Goal: Task Accomplishment & Management: Use online tool/utility

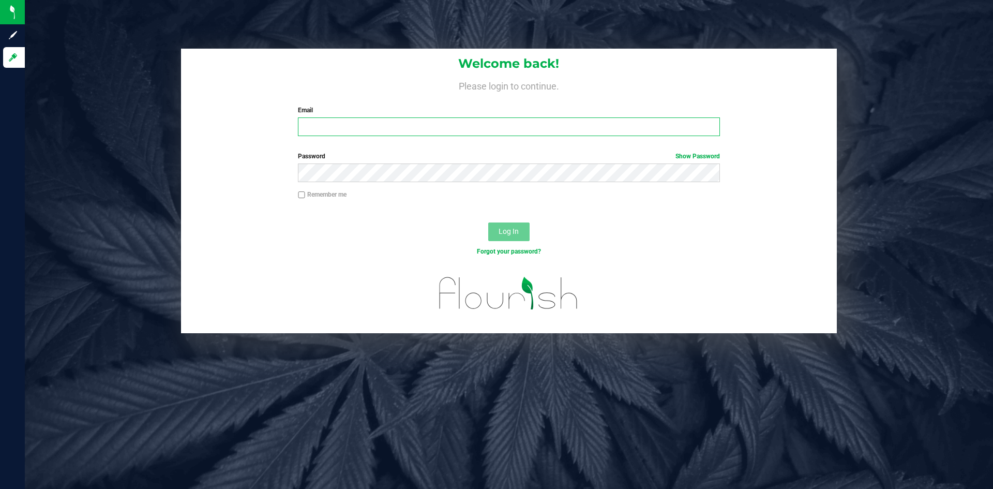
click at [372, 127] on input "Email" at bounding box center [508, 126] width 421 height 19
type input "[EMAIL_ADDRESS][DOMAIN_NAME]"
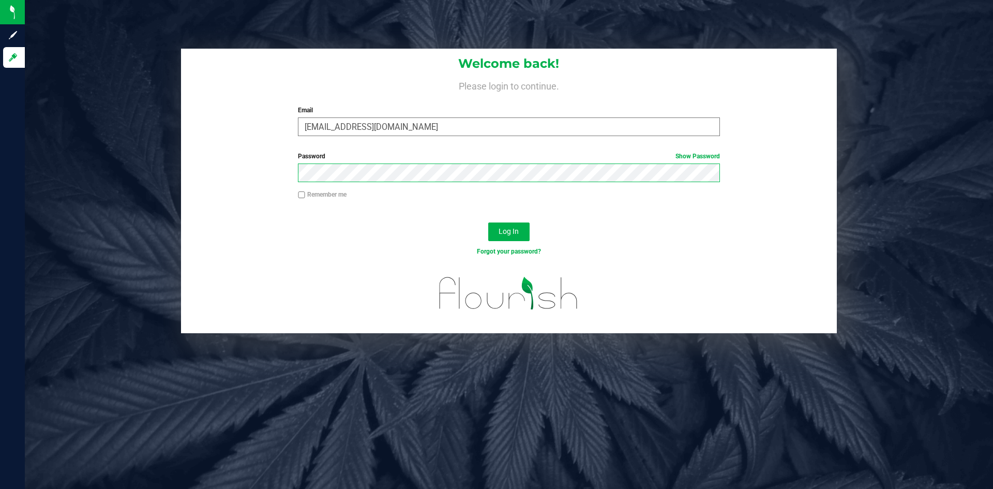
click at [488, 222] on button "Log In" at bounding box center [508, 231] width 41 height 19
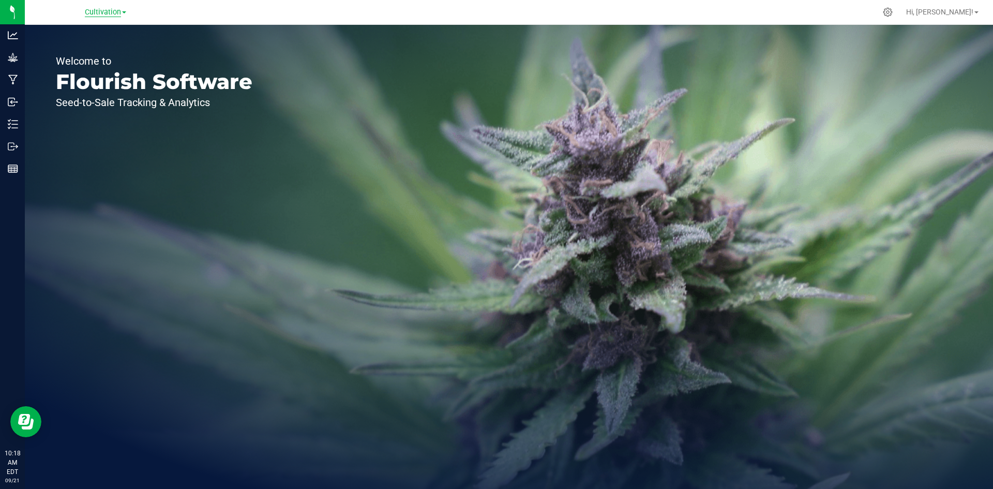
click at [111, 12] on span "Cultivation" at bounding box center [103, 12] width 36 height 9
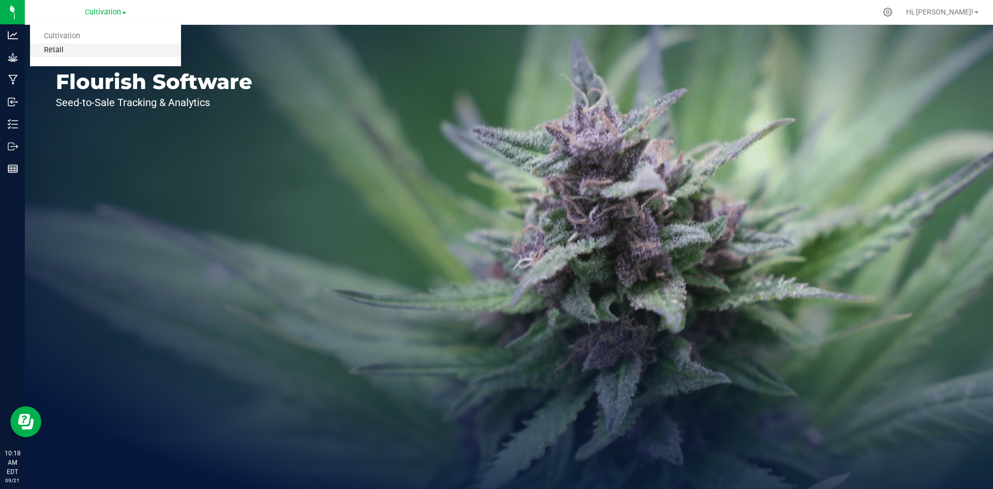
click at [107, 51] on link "Retail" at bounding box center [105, 50] width 151 height 14
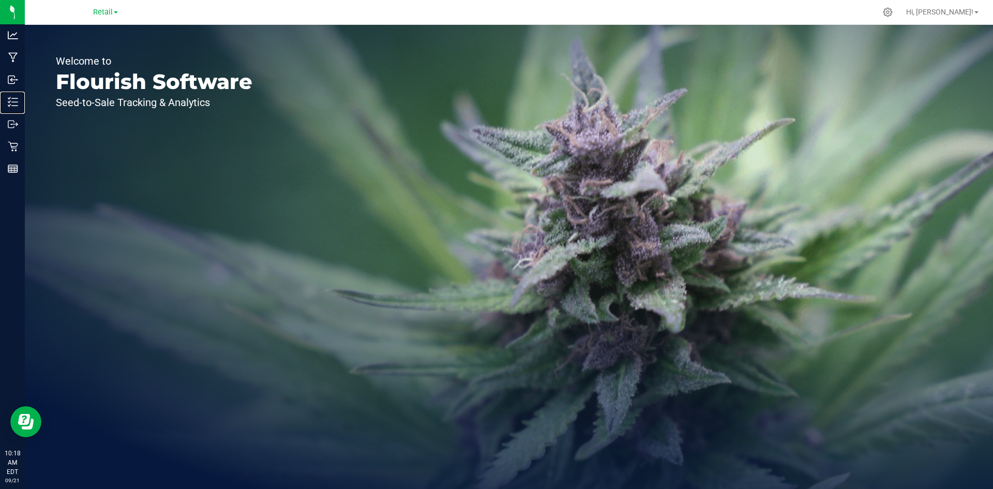
drag, startPoint x: 23, startPoint y: 108, endPoint x: 125, endPoint y: 89, distance: 103.5
click at [0, 0] on p "Inventory" at bounding box center [0, 0] width 0 height 0
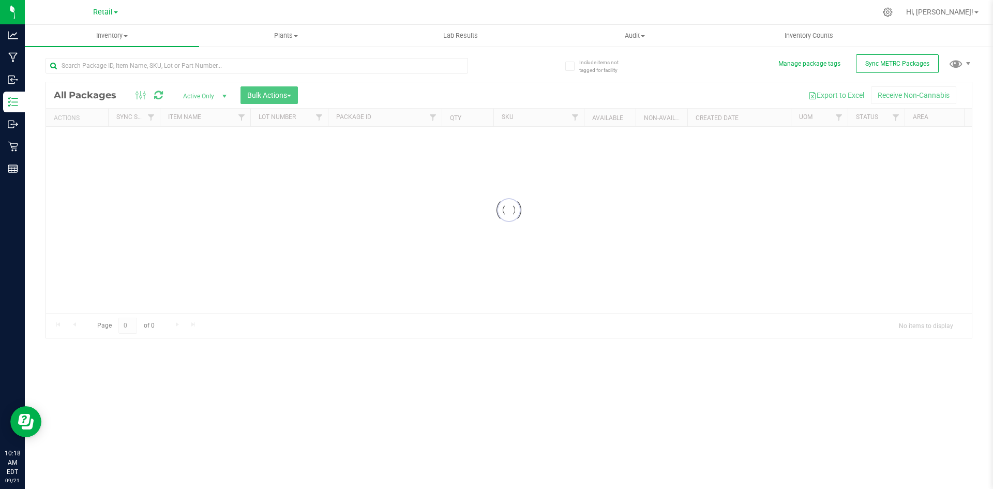
click at [343, 55] on div "Inventory All packages All inventory Waste log Create inventory Plants All plan…" at bounding box center [509, 257] width 968 height 464
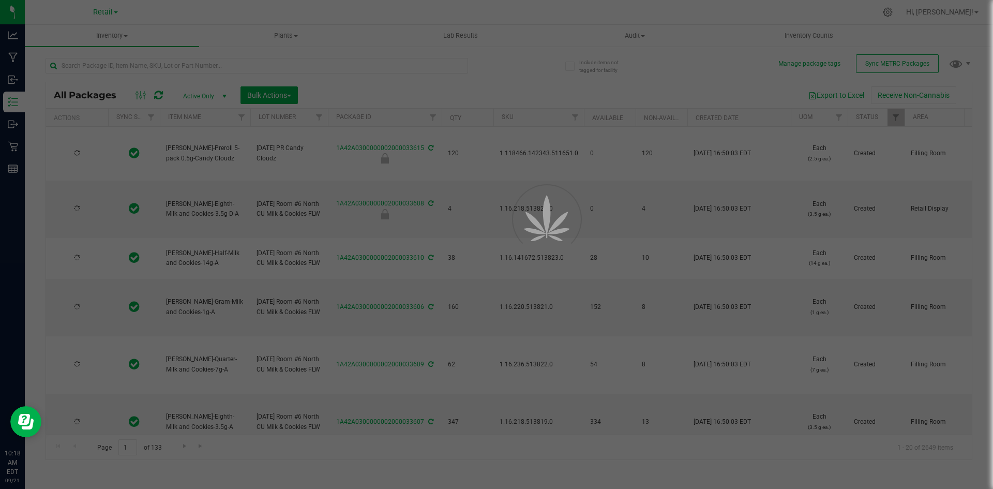
click at [345, 63] on div at bounding box center [496, 244] width 993 height 489
type input "[DATE]"
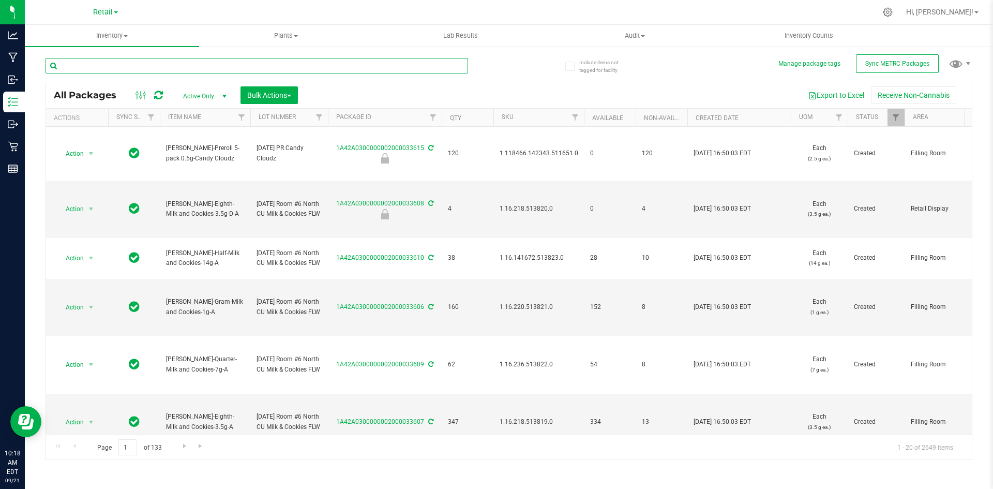
click at [345, 67] on input "text" at bounding box center [256, 66] width 422 height 16
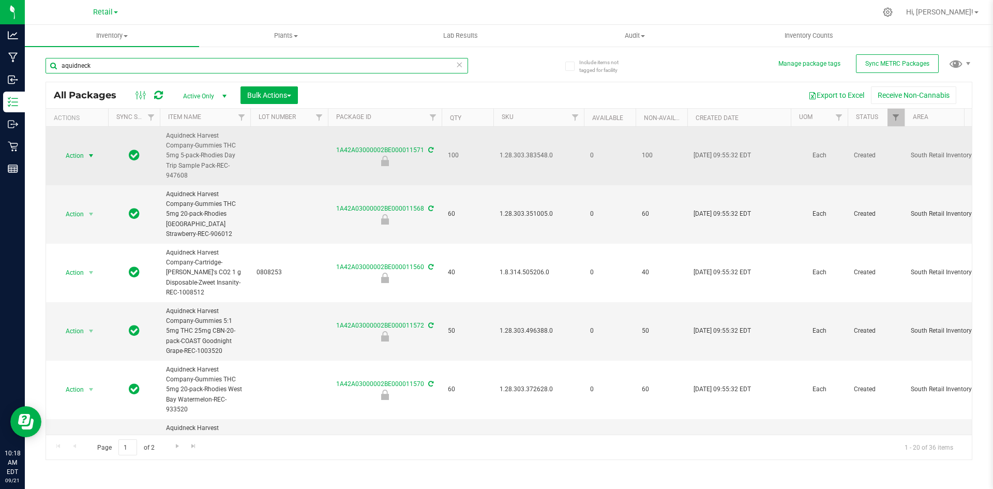
type input "aquidneck"
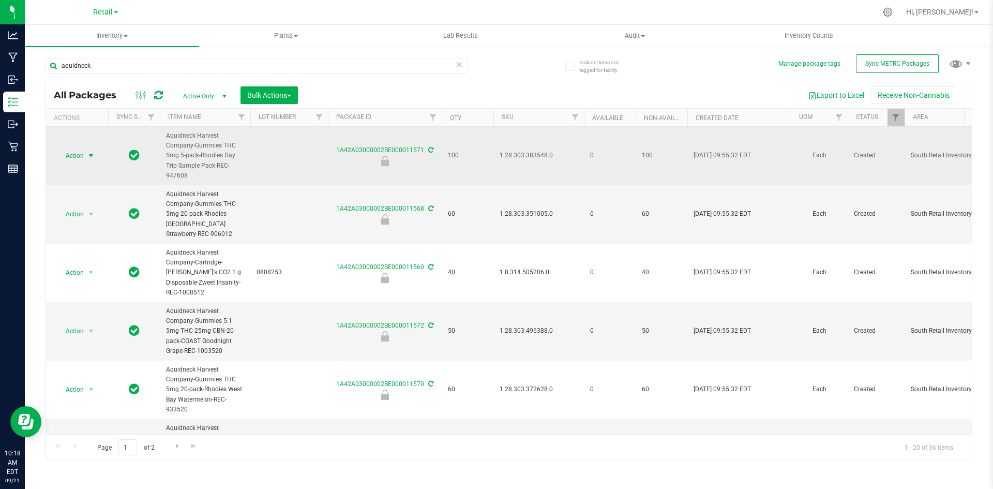
click at [79, 158] on span "Action" at bounding box center [70, 155] width 28 height 14
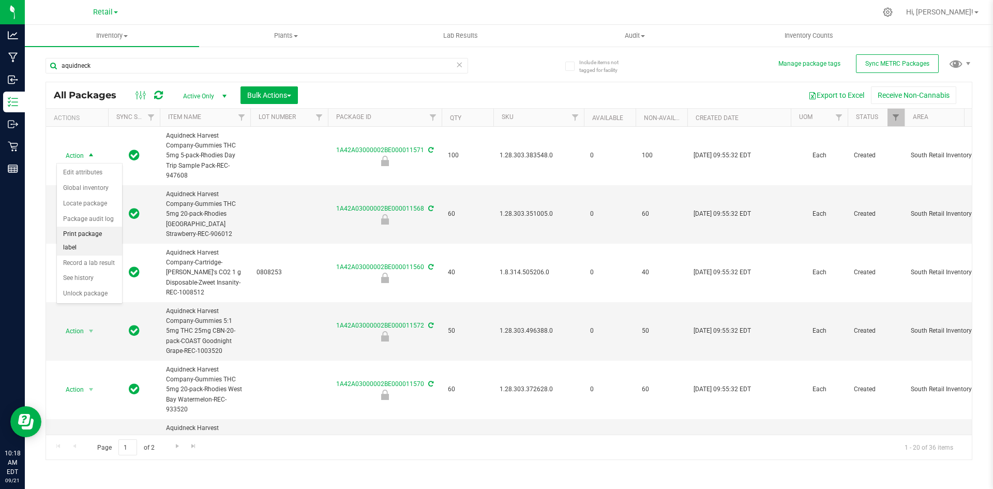
click at [98, 231] on li "Print package label" at bounding box center [89, 240] width 65 height 28
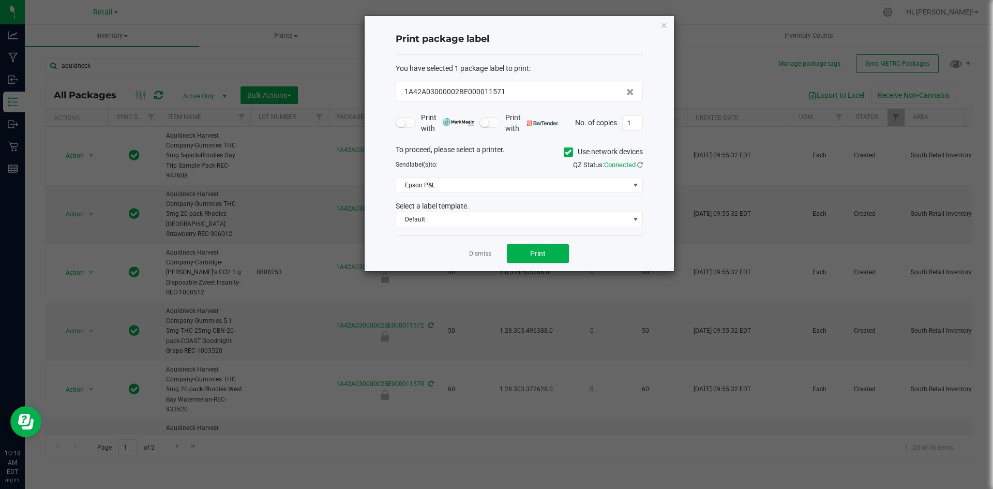
click at [575, 152] on label "Use network devices" at bounding box center [603, 151] width 79 height 11
click at [0, 0] on input "Use network devices" at bounding box center [0, 0] width 0 height 0
click at [560, 183] on span at bounding box center [512, 185] width 233 height 14
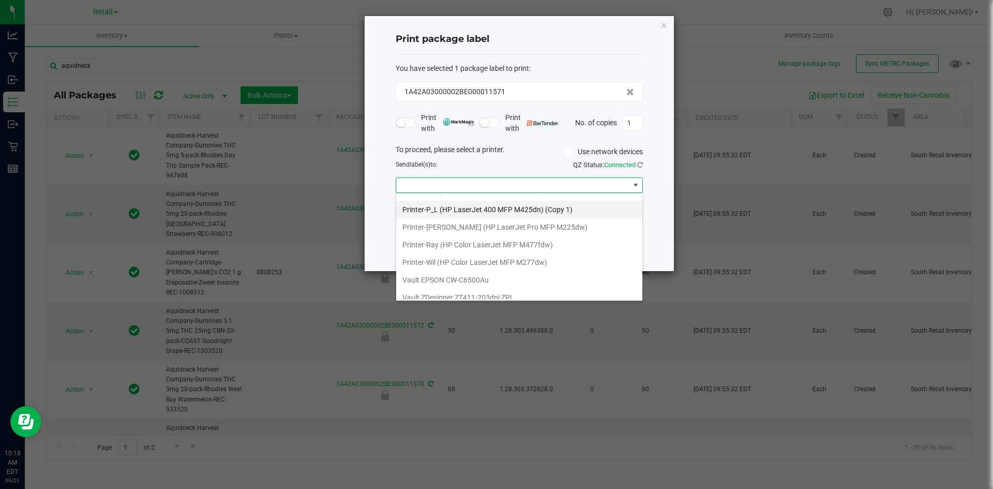
scroll to position [301, 0]
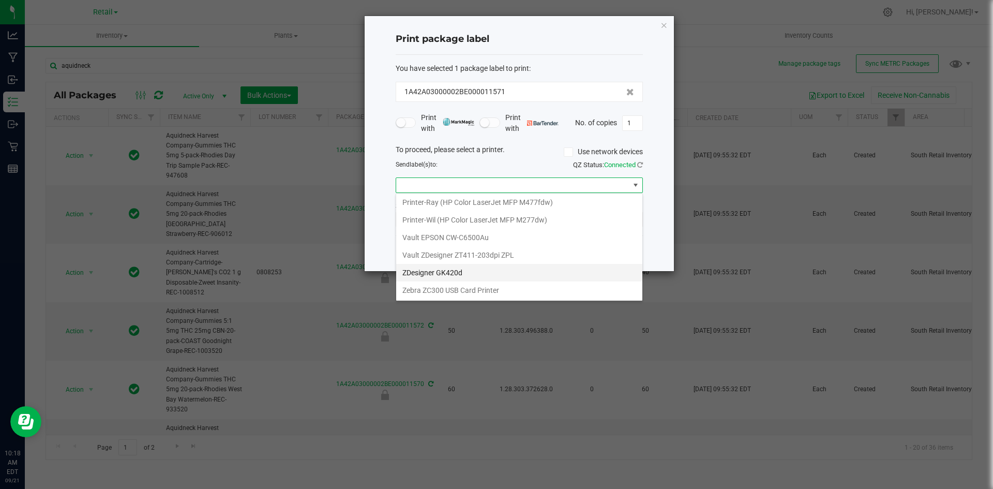
click at [540, 274] on GK420d "ZDesigner GK420d" at bounding box center [519, 273] width 246 height 18
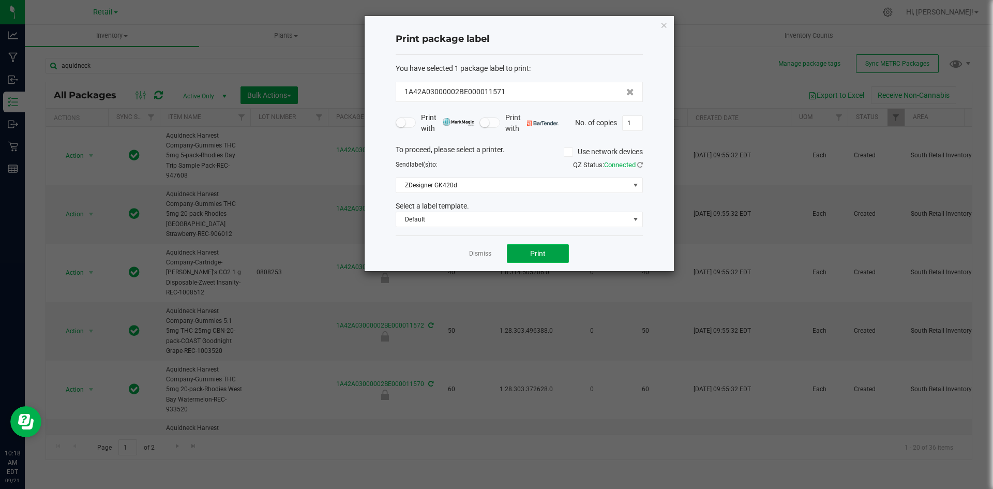
click at [537, 245] on button "Print" at bounding box center [538, 253] width 62 height 19
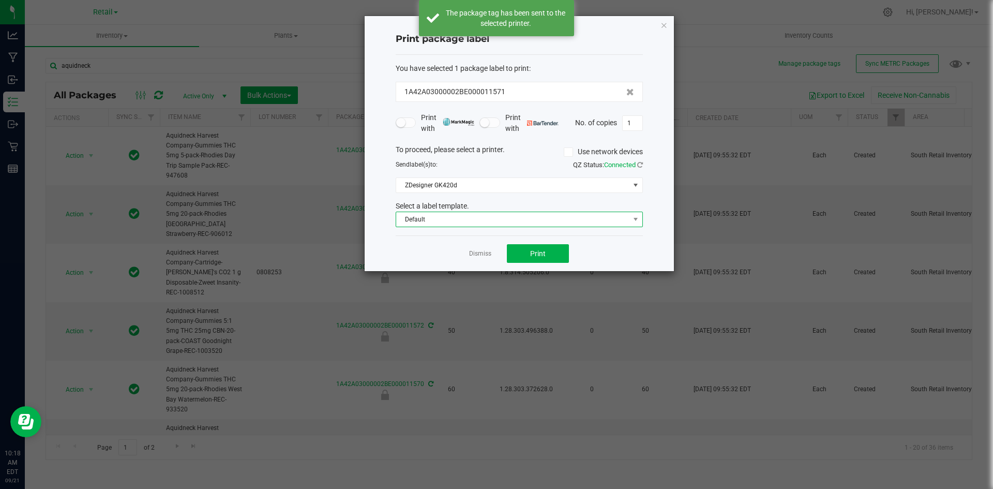
click at [523, 218] on span "Default" at bounding box center [512, 219] width 233 height 14
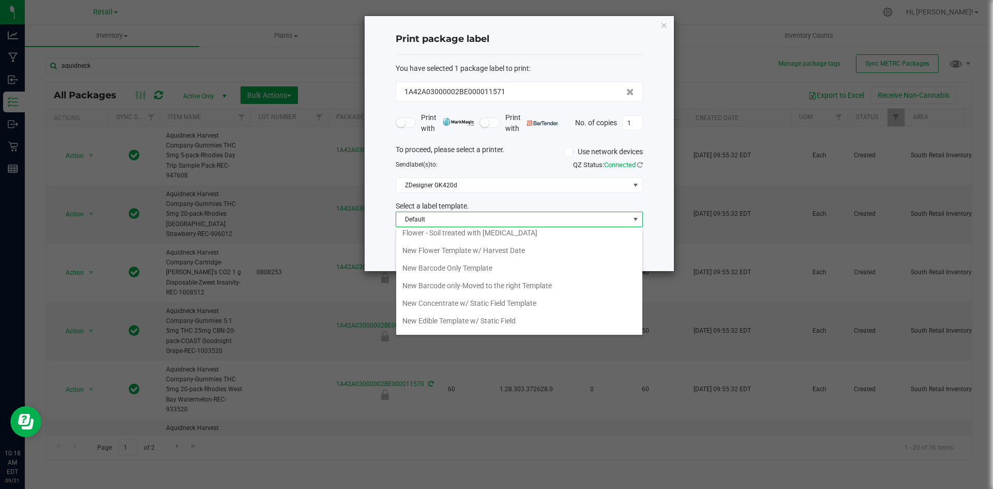
scroll to position [207, 0]
click at [536, 245] on li "New Barcode Only Template" at bounding box center [519, 243] width 246 height 18
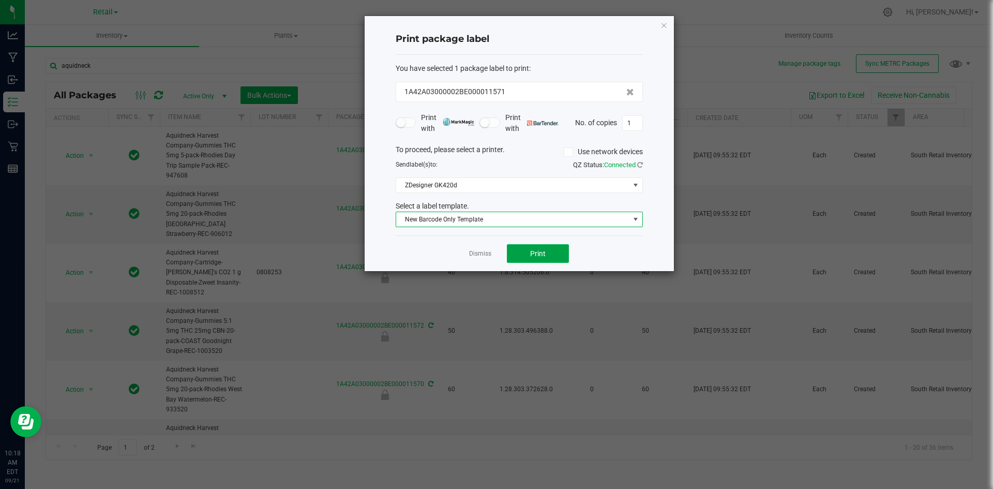
click at [536, 245] on button "Print" at bounding box center [538, 253] width 62 height 19
click at [630, 122] on input "1" at bounding box center [633, 123] width 20 height 14
type input "99"
click at [559, 254] on button "Print" at bounding box center [538, 253] width 62 height 19
click at [482, 248] on app-cancel-button "Dismiss" at bounding box center [480, 253] width 22 height 11
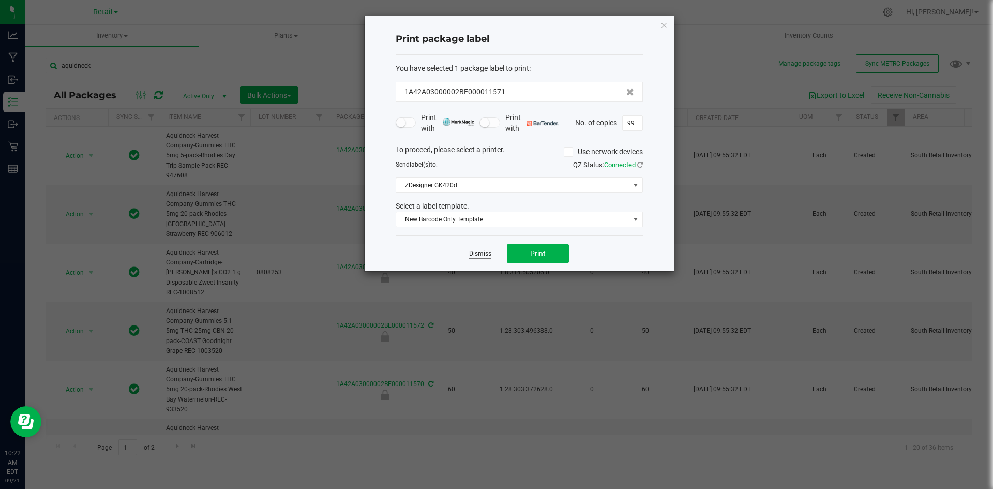
click at [478, 252] on link "Dismiss" at bounding box center [480, 253] width 22 height 9
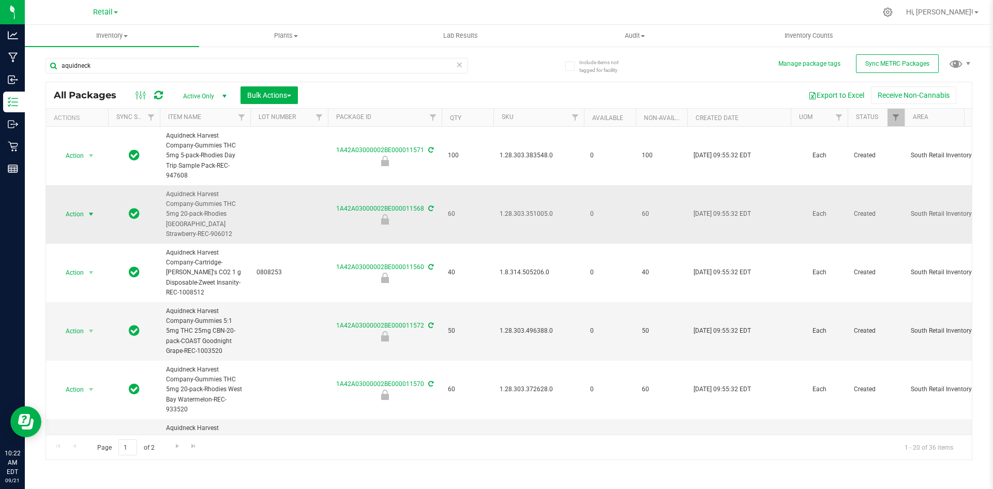
click at [81, 214] on span "Action" at bounding box center [70, 214] width 28 height 14
click at [96, 300] on li "Print package label" at bounding box center [89, 299] width 65 height 28
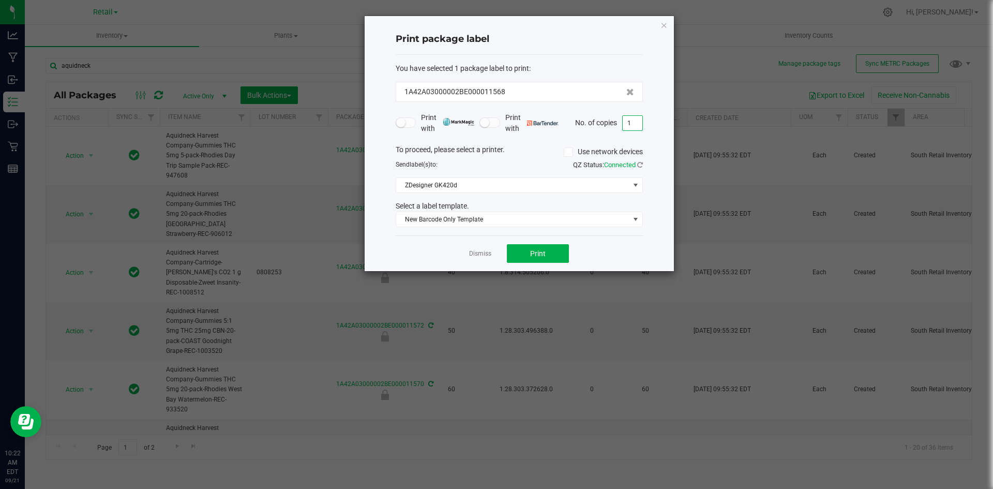
click at [636, 124] on input "1" at bounding box center [633, 123] width 20 height 14
type input "60"
click at [563, 258] on button "Print" at bounding box center [538, 253] width 62 height 19
click at [491, 252] on link "Dismiss" at bounding box center [480, 253] width 22 height 9
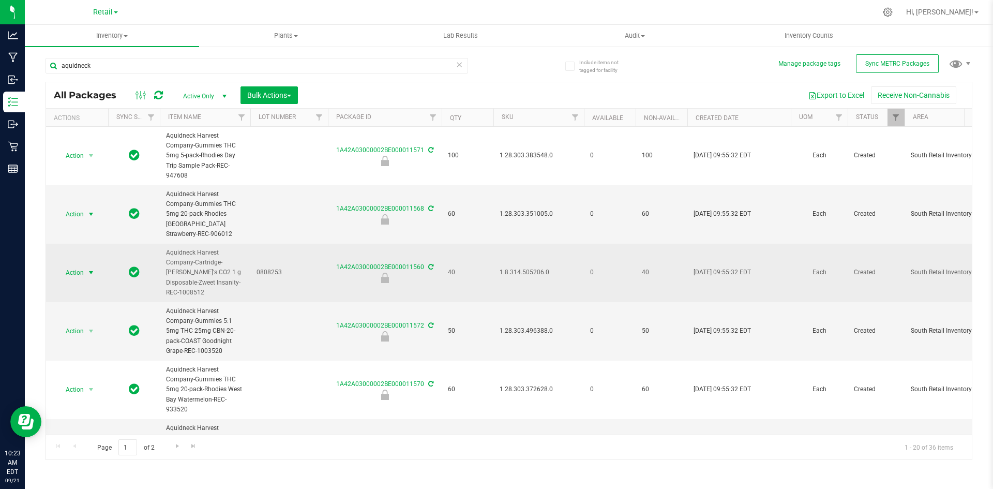
click at [79, 270] on span "Action" at bounding box center [70, 272] width 28 height 14
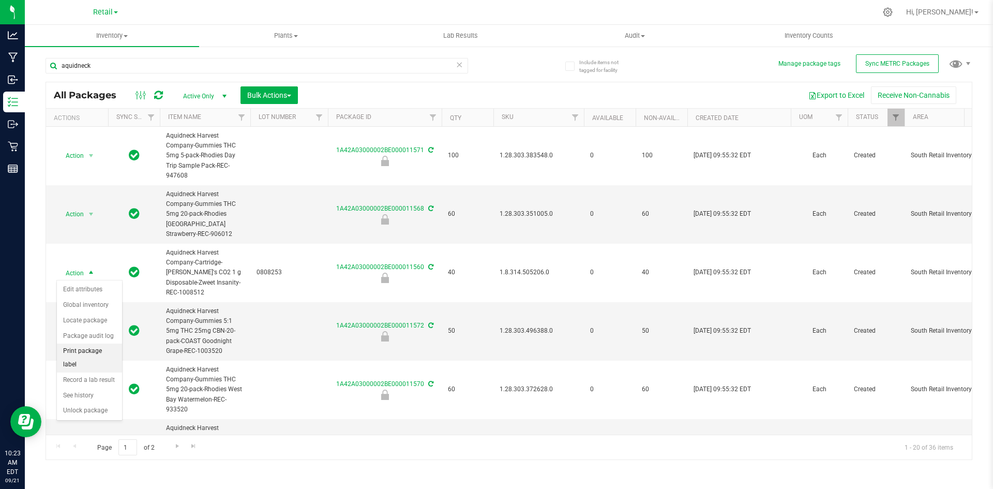
click at [104, 349] on li "Print package label" at bounding box center [89, 357] width 65 height 28
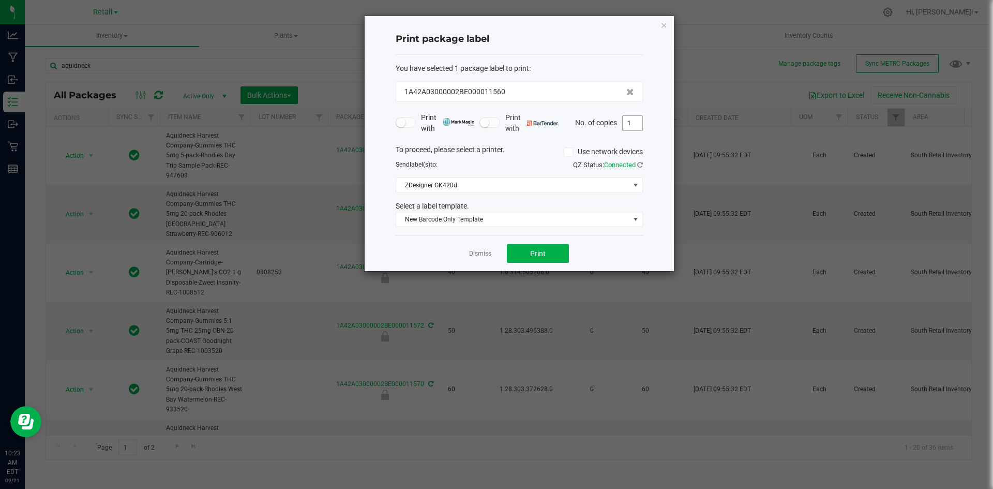
click at [630, 119] on input "1" at bounding box center [633, 123] width 20 height 14
type input "40"
click at [539, 253] on span "Print" at bounding box center [538, 253] width 16 height 8
click at [474, 248] on app-cancel-button "Dismiss" at bounding box center [480, 253] width 22 height 11
click at [481, 250] on link "Dismiss" at bounding box center [480, 253] width 22 height 9
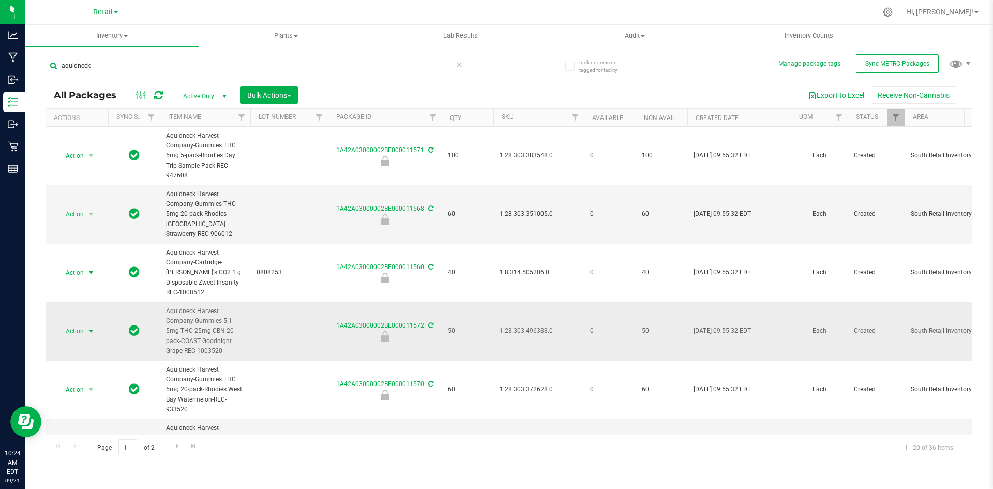
click at [69, 332] on span "Action" at bounding box center [70, 331] width 28 height 14
click at [96, 408] on li "Print package label" at bounding box center [89, 416] width 65 height 28
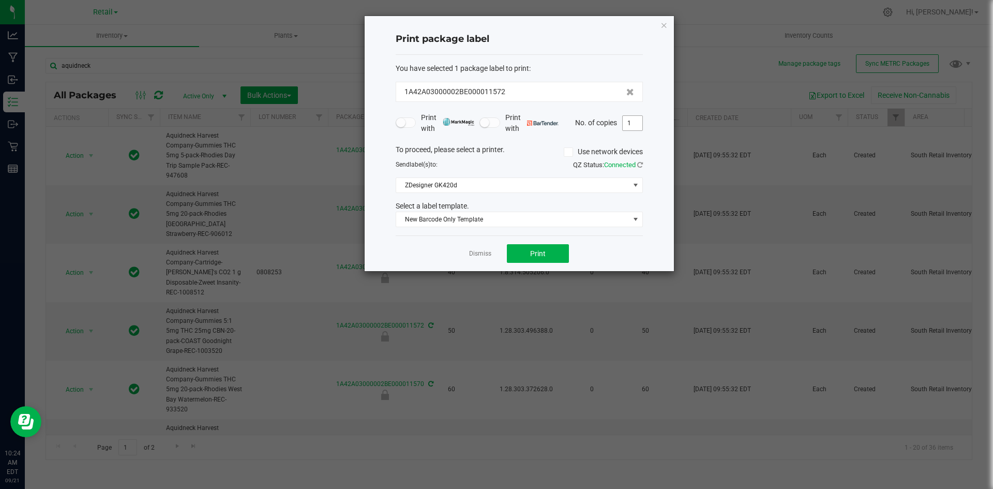
click at [629, 119] on input "1" at bounding box center [633, 123] width 20 height 14
type input "50"
click at [536, 260] on button "Print" at bounding box center [538, 253] width 62 height 19
click at [486, 253] on link "Dismiss" at bounding box center [480, 253] width 22 height 9
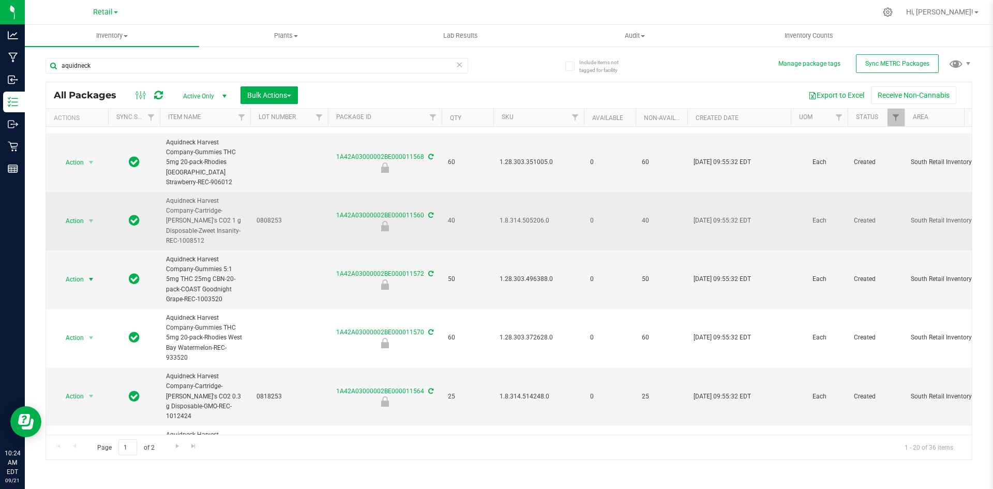
scroll to position [103, 0]
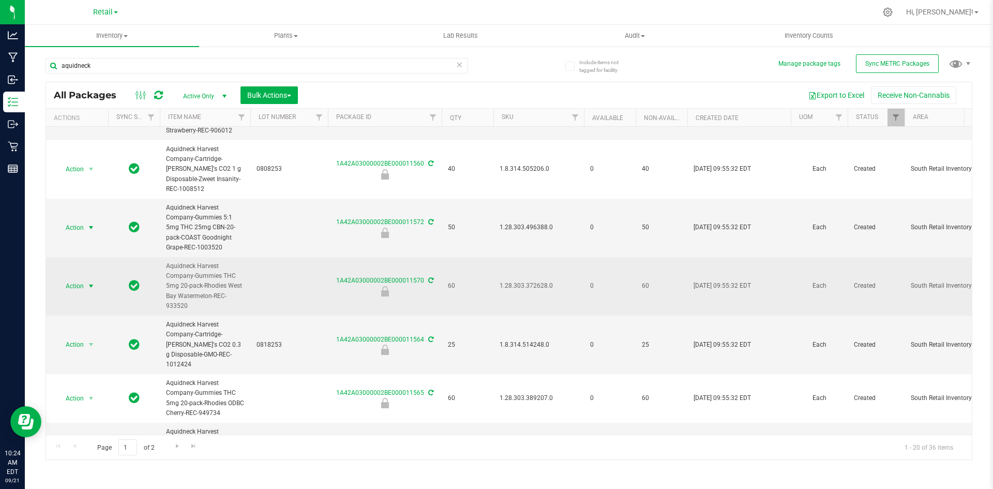
click at [86, 287] on span "select" at bounding box center [91, 286] width 13 height 14
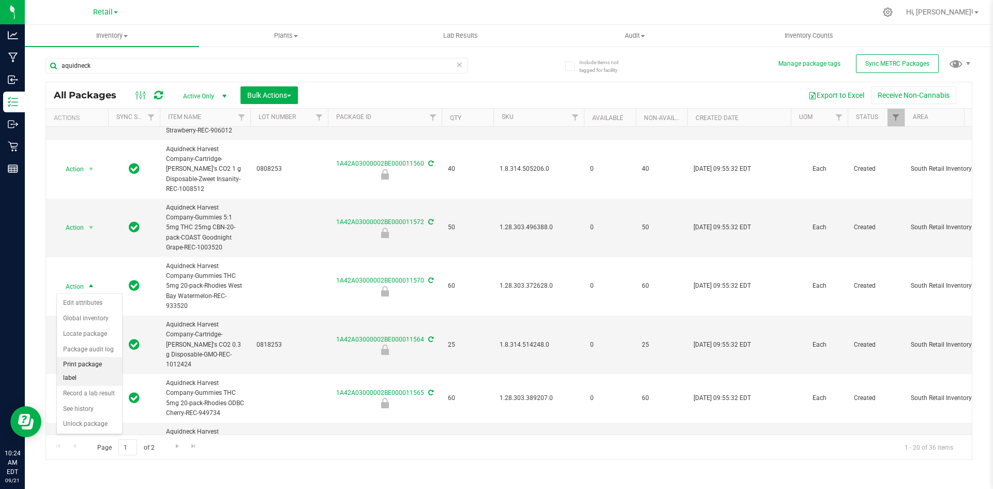
click at [87, 364] on li "Print package label" at bounding box center [89, 371] width 65 height 28
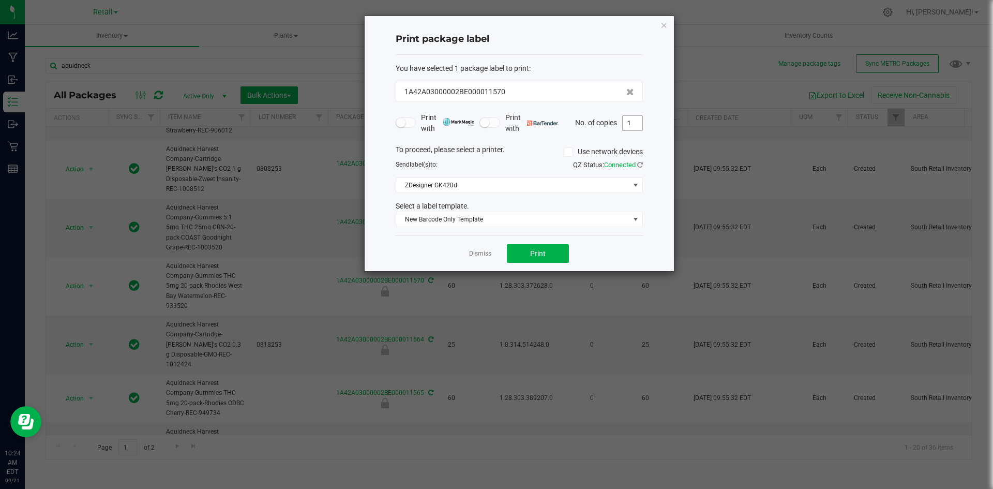
click at [632, 120] on input "1" at bounding box center [633, 123] width 20 height 14
type input "60"
click at [545, 252] on button "Print" at bounding box center [538, 253] width 62 height 19
click at [485, 255] on link "Dismiss" at bounding box center [480, 253] width 22 height 9
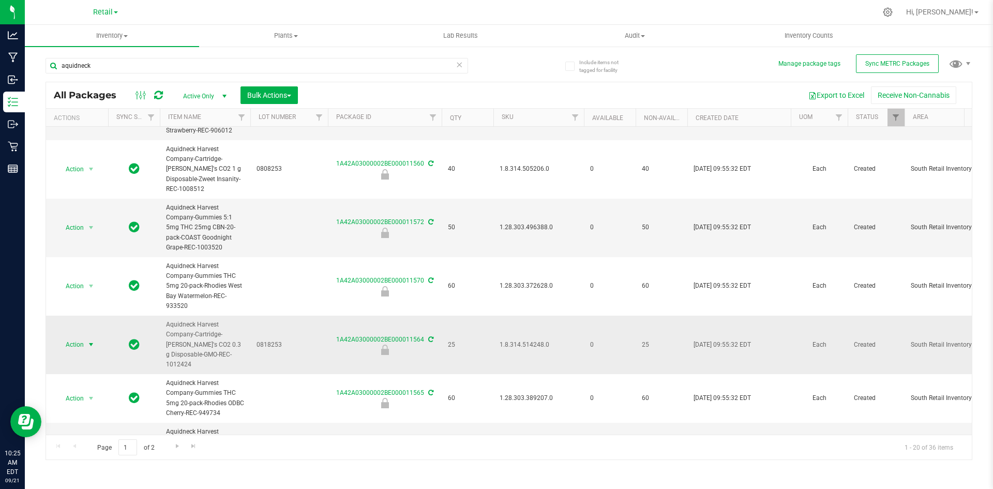
click at [72, 338] on span "Action" at bounding box center [70, 344] width 28 height 14
click at [105, 417] on li "Print package label" at bounding box center [89, 425] width 65 height 28
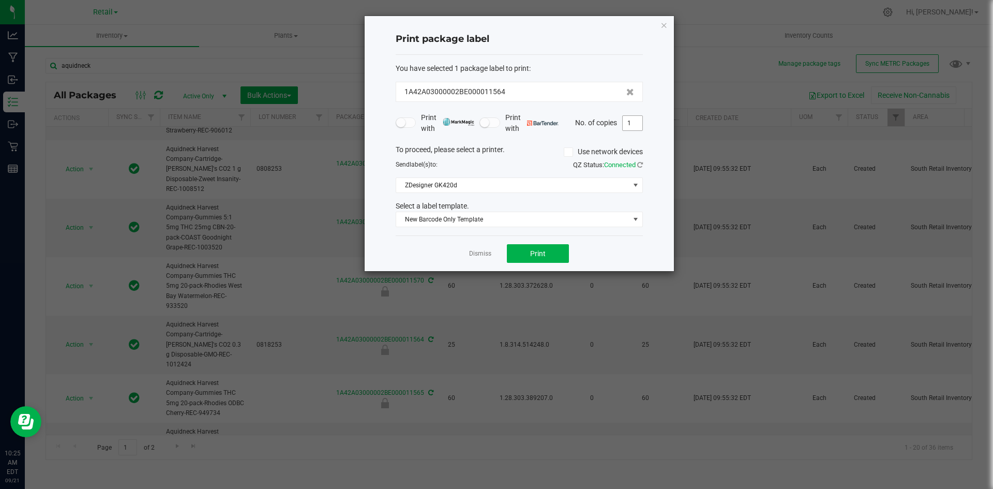
click at [635, 127] on input "1" at bounding box center [633, 123] width 20 height 14
type input "25"
click at [563, 250] on button "Print" at bounding box center [538, 253] width 62 height 19
click at [482, 254] on link "Dismiss" at bounding box center [480, 253] width 22 height 9
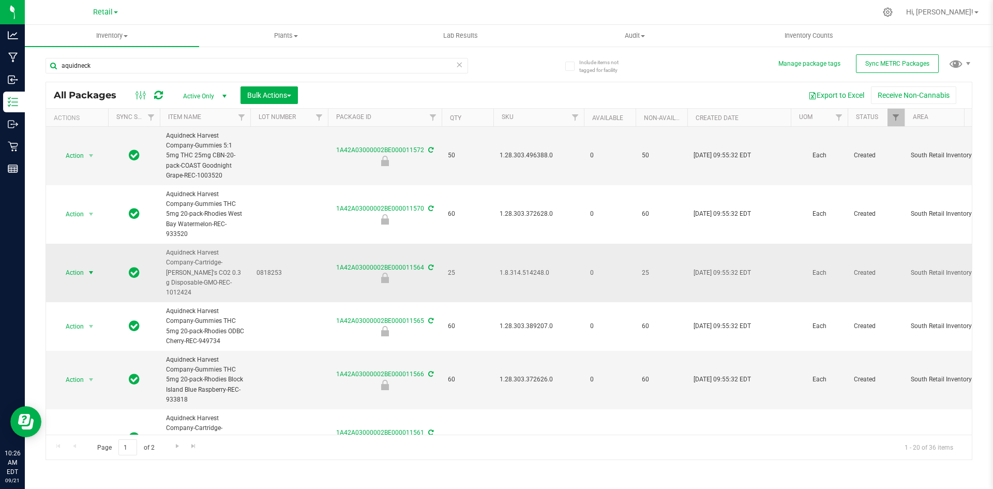
scroll to position [207, 0]
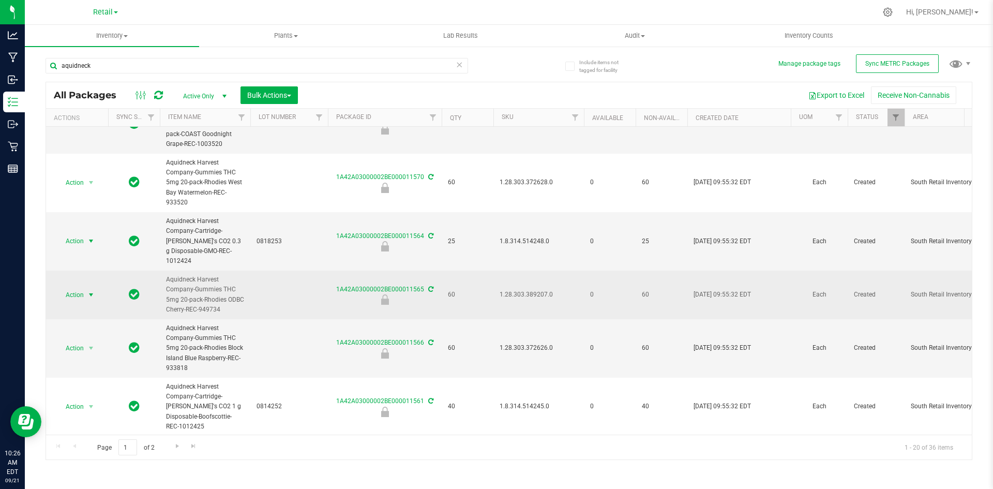
click at [87, 291] on span "select" at bounding box center [91, 295] width 8 height 8
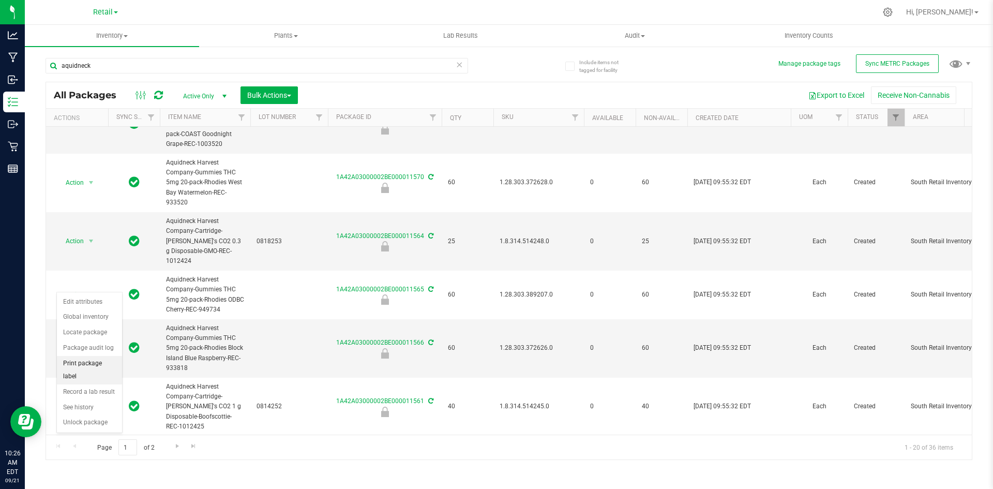
click at [96, 364] on li "Print package label" at bounding box center [89, 370] width 65 height 28
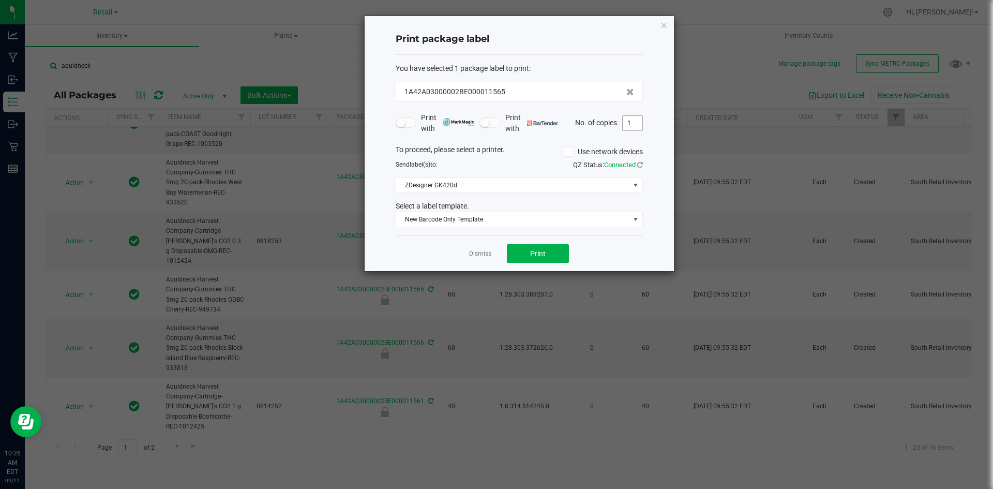
click at [631, 119] on input "1" at bounding box center [633, 123] width 20 height 14
type input "60"
click at [552, 253] on button "Print" at bounding box center [538, 253] width 62 height 19
click at [480, 256] on link "Dismiss" at bounding box center [480, 253] width 22 height 9
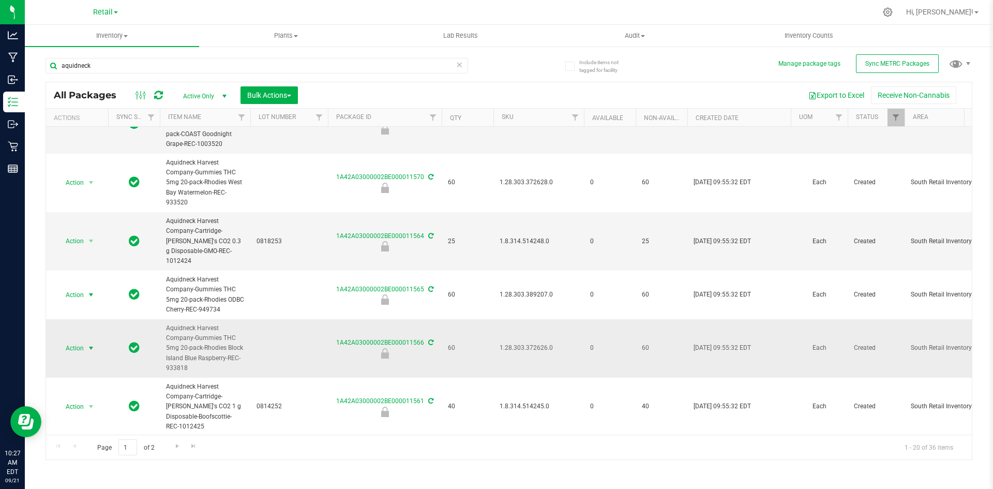
click at [80, 343] on span "Action" at bounding box center [70, 348] width 28 height 14
click at [87, 420] on li "Print package label" at bounding box center [89, 423] width 65 height 28
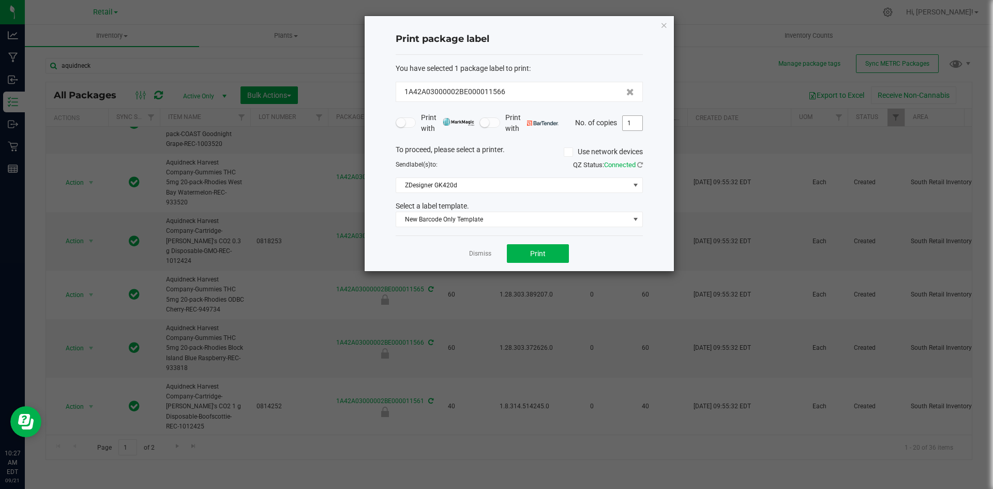
click at [635, 122] on input "1" at bounding box center [633, 123] width 20 height 14
type input "60"
click at [554, 246] on button "Print" at bounding box center [538, 253] width 62 height 19
click at [479, 255] on link "Dismiss" at bounding box center [480, 253] width 22 height 9
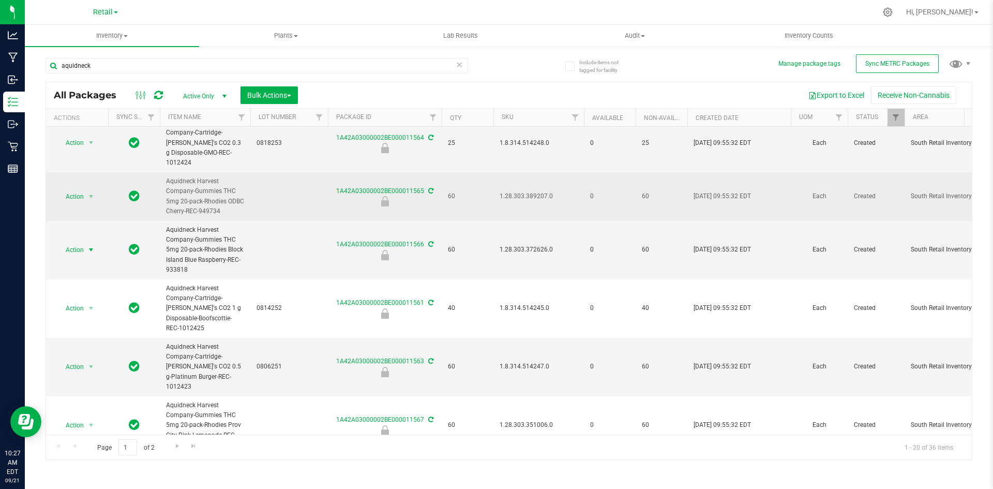
scroll to position [310, 0]
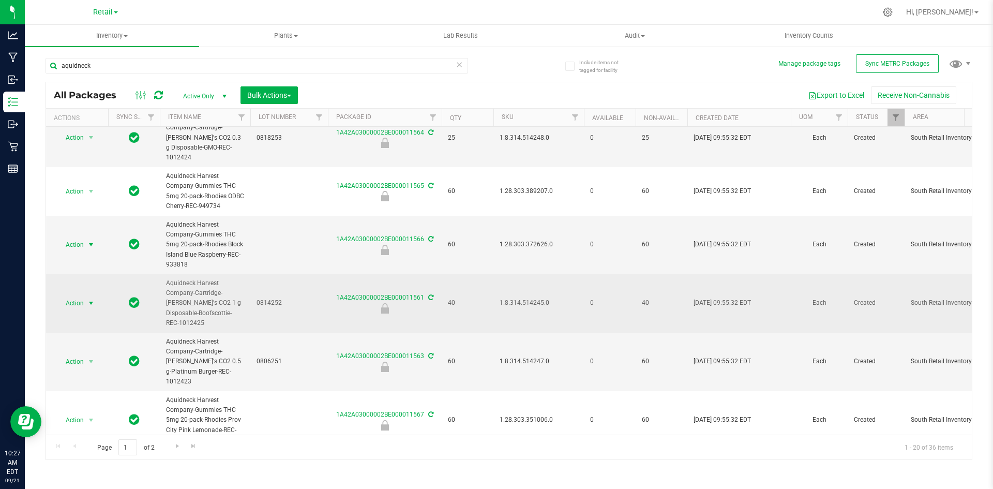
click at [88, 299] on span "select" at bounding box center [91, 303] width 8 height 8
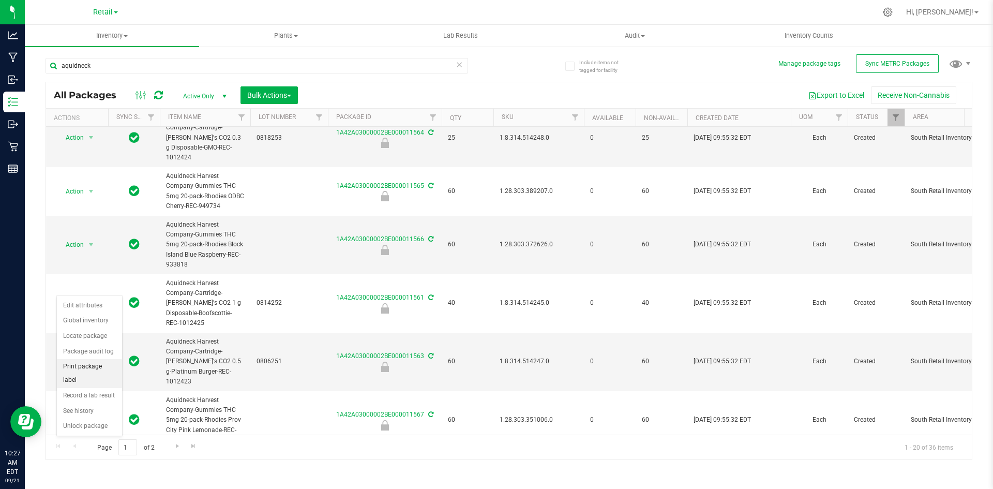
click at [97, 370] on li "Print package label" at bounding box center [89, 373] width 65 height 28
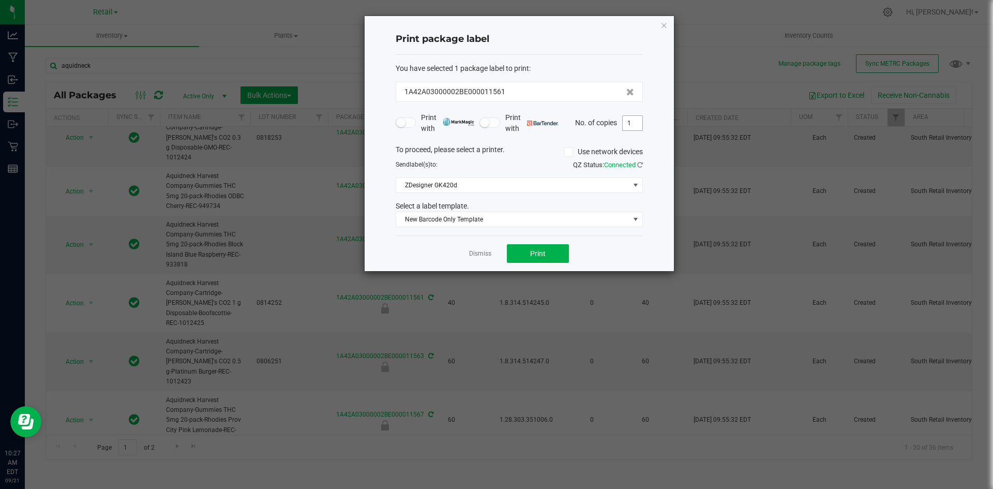
click at [630, 120] on input "1" at bounding box center [633, 123] width 20 height 14
type input "40"
click at [545, 259] on button "Print" at bounding box center [538, 253] width 62 height 19
click at [474, 253] on link "Dismiss" at bounding box center [480, 253] width 22 height 9
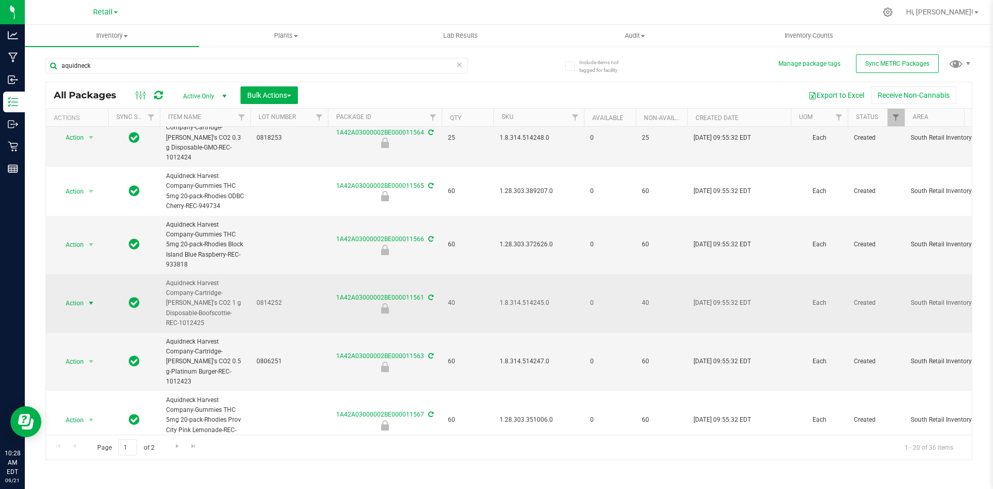
scroll to position [362, 0]
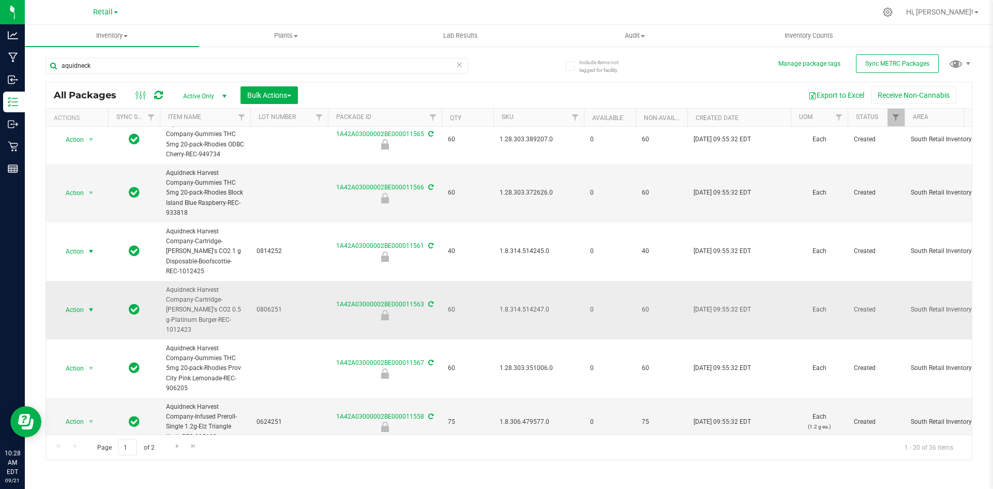
click at [87, 306] on span "select" at bounding box center [91, 310] width 8 height 8
click at [101, 359] on li "Print package label" at bounding box center [89, 370] width 65 height 28
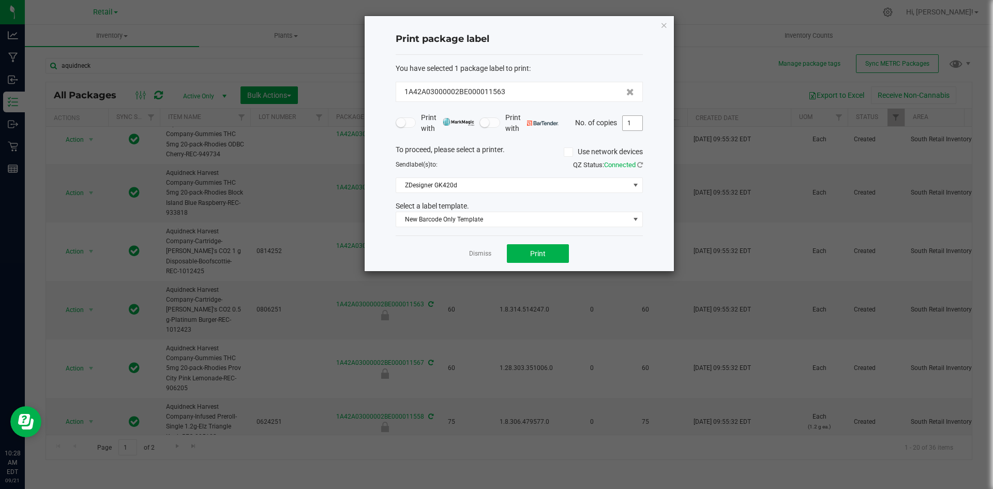
click at [635, 123] on input "1" at bounding box center [633, 123] width 20 height 14
type input "60"
click at [558, 260] on button "Print" at bounding box center [538, 253] width 62 height 19
click at [480, 253] on link "Dismiss" at bounding box center [480, 253] width 22 height 9
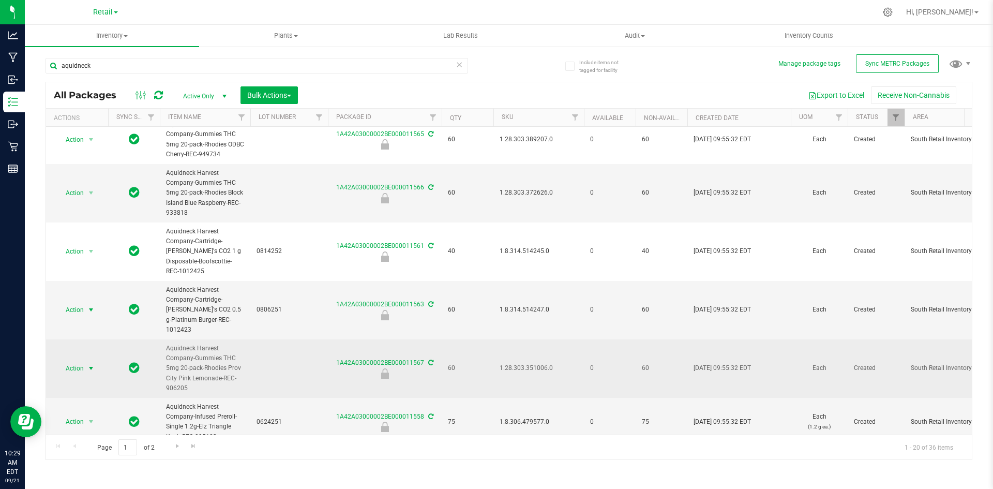
click at [78, 361] on span "Action" at bounding box center [70, 368] width 28 height 14
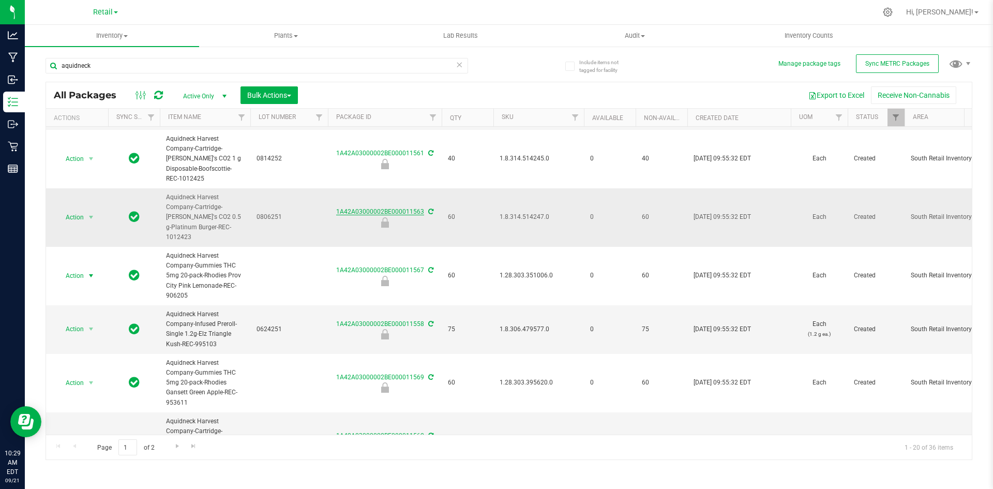
scroll to position [465, 0]
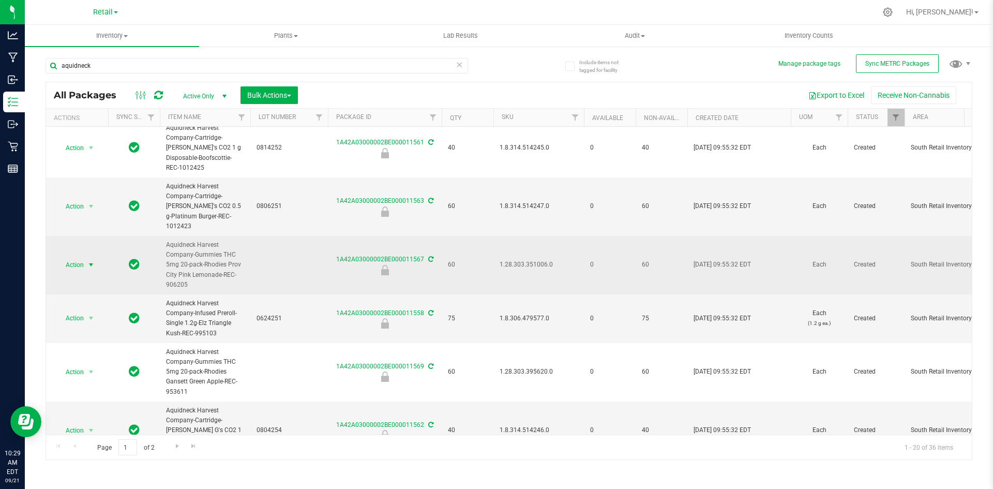
click at [87, 261] on span "select" at bounding box center [91, 265] width 8 height 8
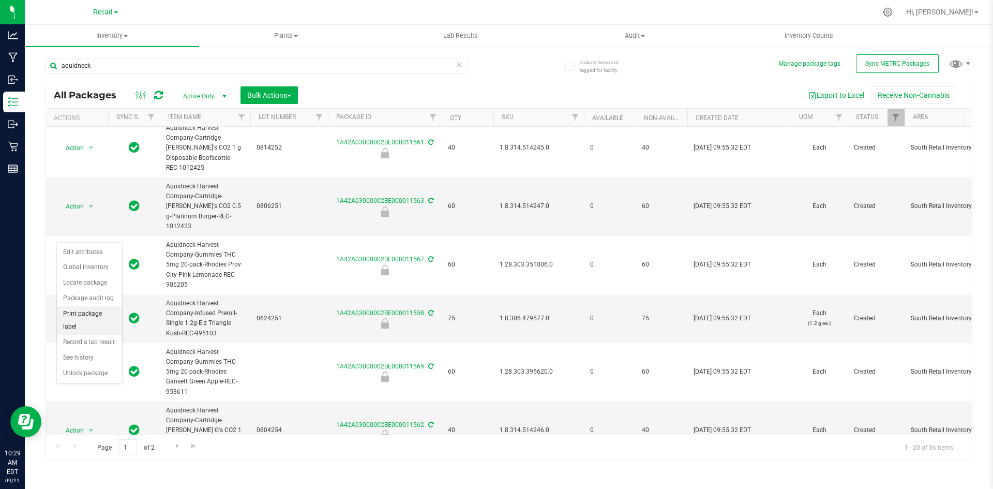
click at [87, 316] on li "Print package label" at bounding box center [89, 320] width 65 height 28
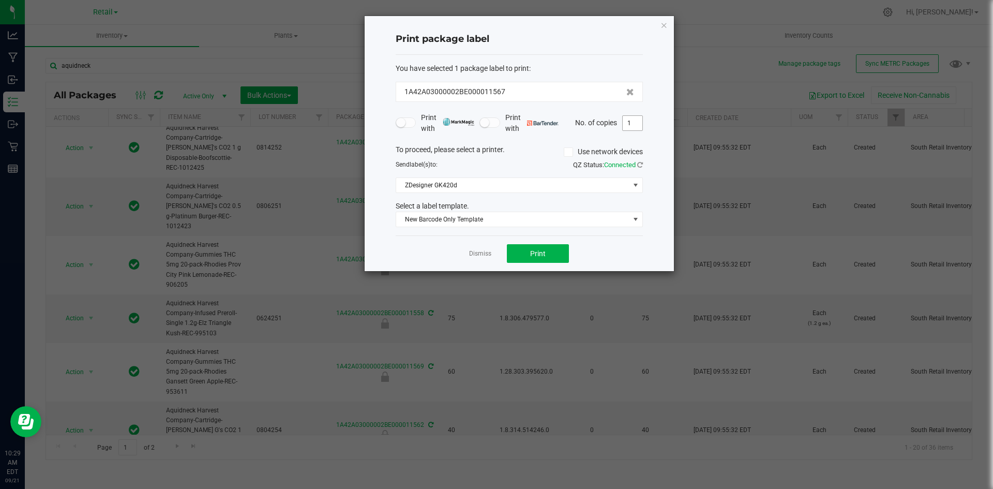
click at [626, 122] on input "1" at bounding box center [633, 123] width 20 height 14
type input "60"
click at [552, 259] on button "Print" at bounding box center [538, 253] width 62 height 19
drag, startPoint x: 476, startPoint y: 250, endPoint x: 481, endPoint y: 249, distance: 5.3
click at [476, 250] on link "Dismiss" at bounding box center [480, 253] width 22 height 9
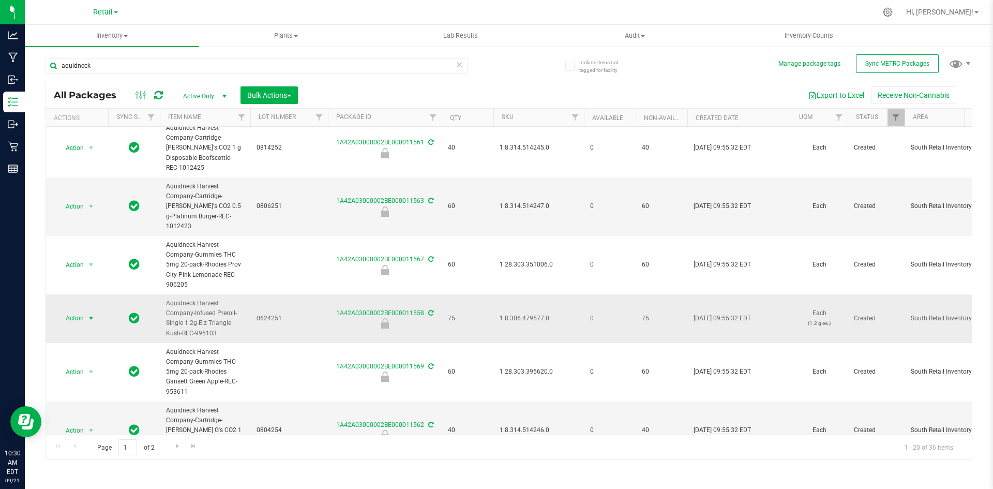
click at [82, 311] on span "Action" at bounding box center [70, 318] width 28 height 14
click at [102, 367] on li "Print package label" at bounding box center [89, 373] width 65 height 28
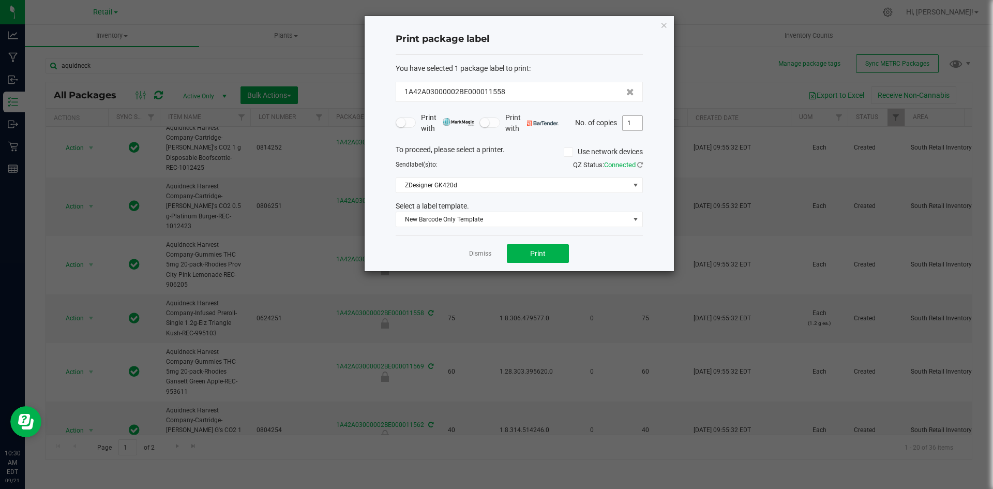
click at [634, 127] on input "1" at bounding box center [633, 123] width 20 height 14
type input "75"
click at [543, 257] on span "Print" at bounding box center [538, 253] width 16 height 8
click at [481, 256] on link "Dismiss" at bounding box center [480, 253] width 22 height 9
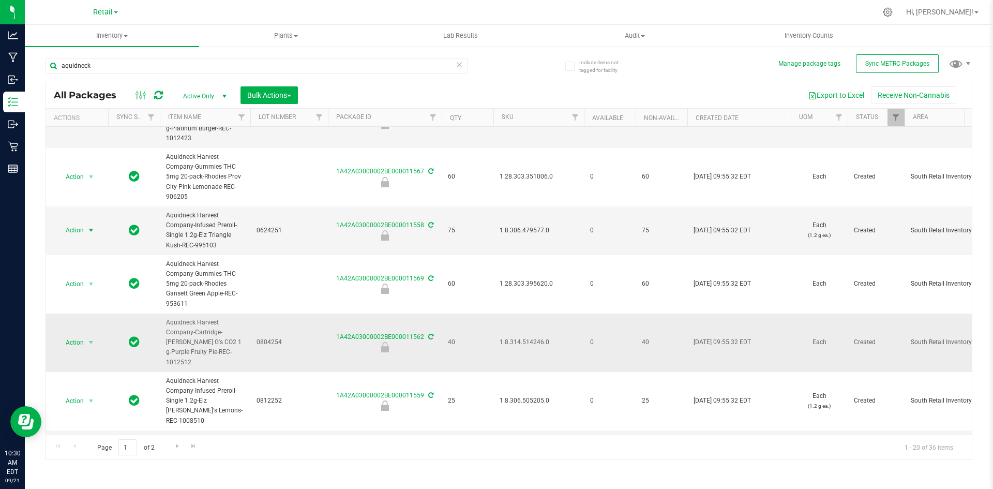
scroll to position [569, 0]
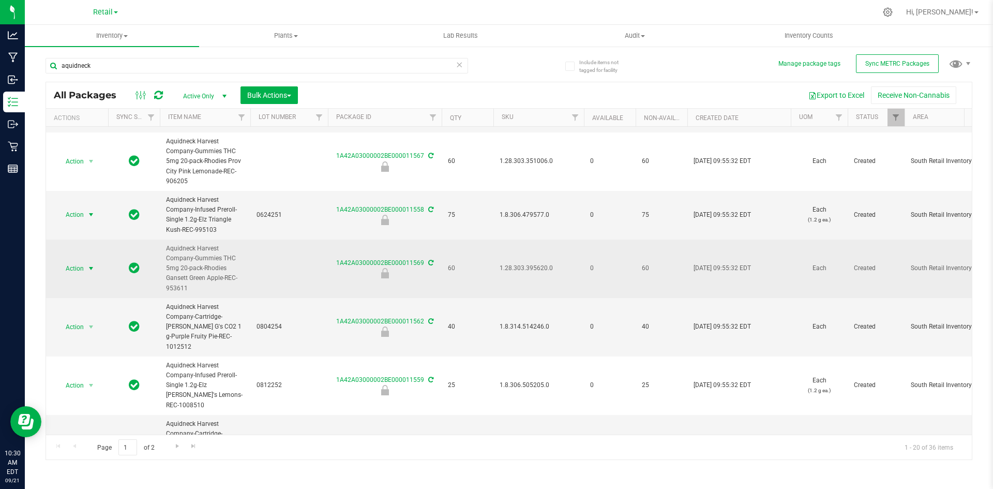
click at [80, 261] on span "Action" at bounding box center [70, 268] width 28 height 14
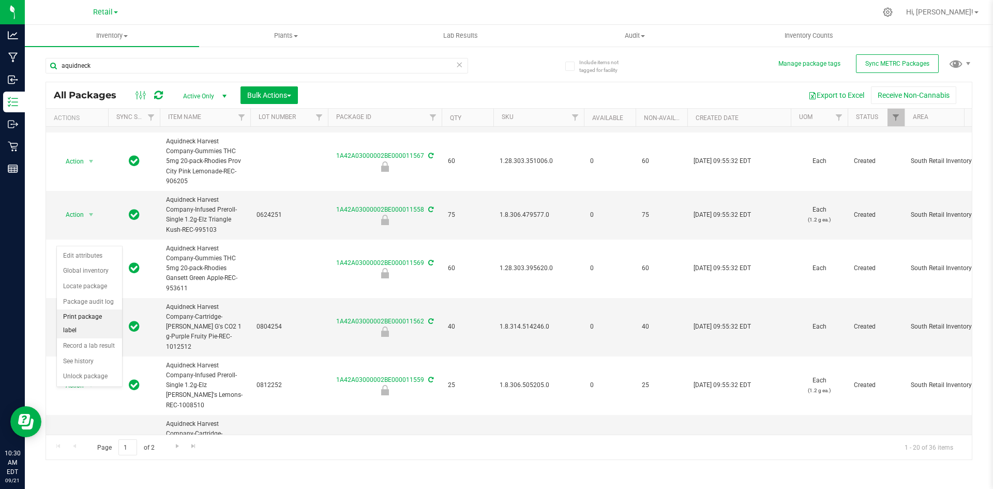
click at [102, 315] on li "Print package label" at bounding box center [89, 323] width 65 height 28
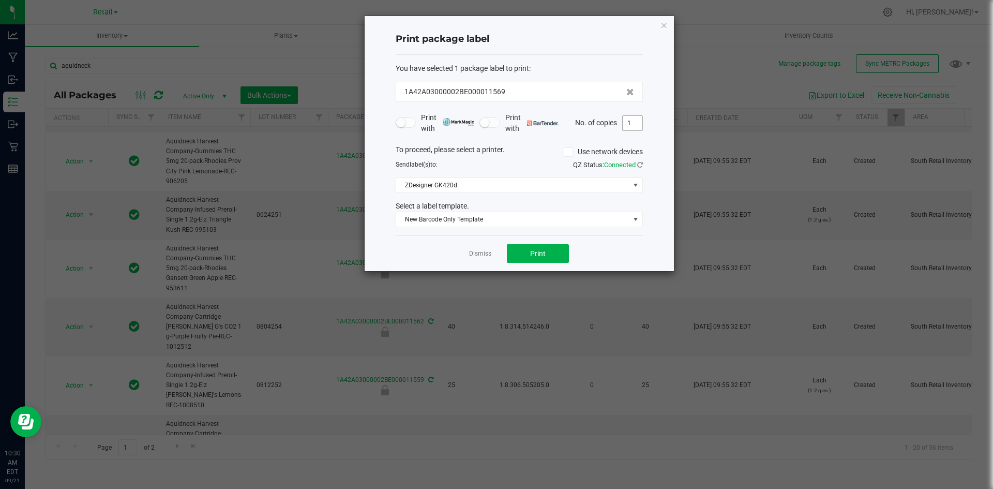
click at [626, 122] on input "1" at bounding box center [633, 123] width 20 height 14
type input "60"
click at [566, 259] on button "Print" at bounding box center [538, 253] width 62 height 19
click at [484, 253] on link "Dismiss" at bounding box center [480, 253] width 22 height 9
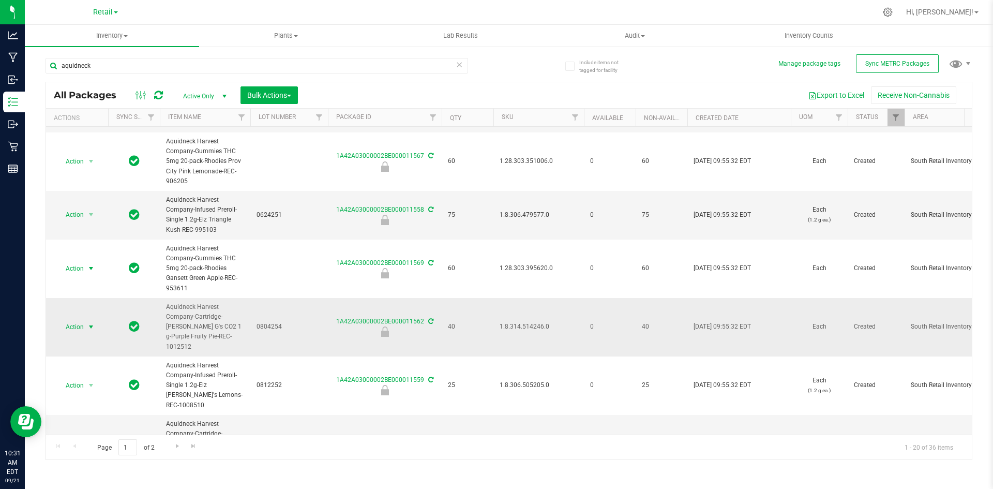
click at [83, 320] on span "Action" at bounding box center [70, 327] width 28 height 14
click at [106, 368] on li "Print package label" at bounding box center [89, 377] width 65 height 28
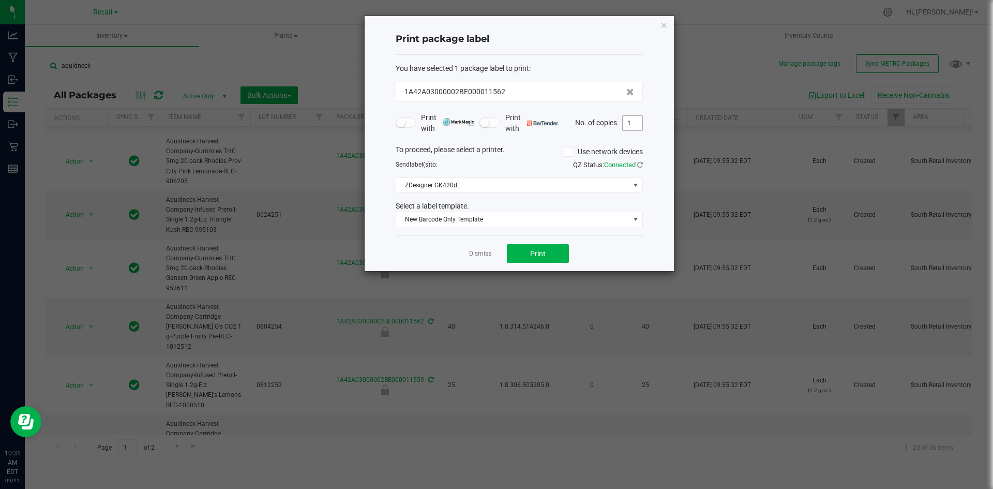
click at [628, 126] on input "1" at bounding box center [633, 123] width 20 height 14
type input "40"
click at [564, 249] on button "Print" at bounding box center [538, 253] width 62 height 19
click at [481, 252] on link "Dismiss" at bounding box center [480, 253] width 22 height 9
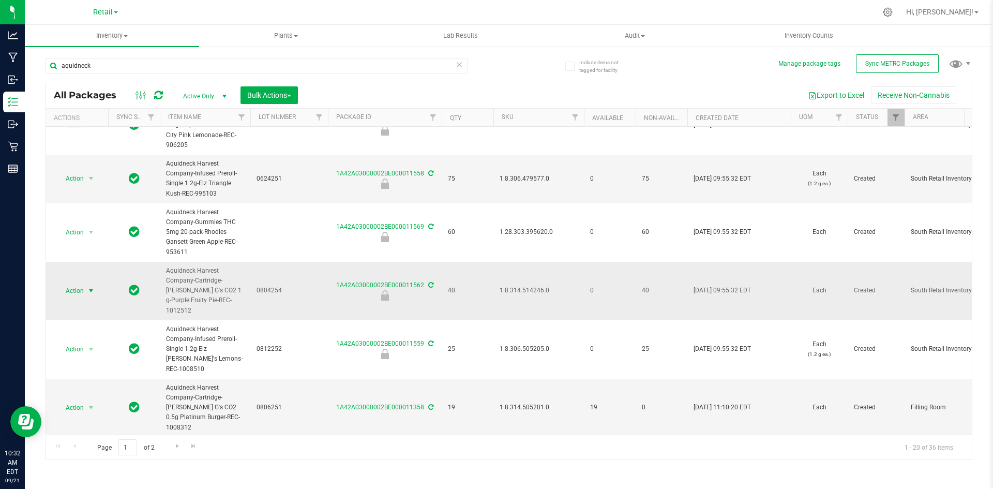
scroll to position [620, 0]
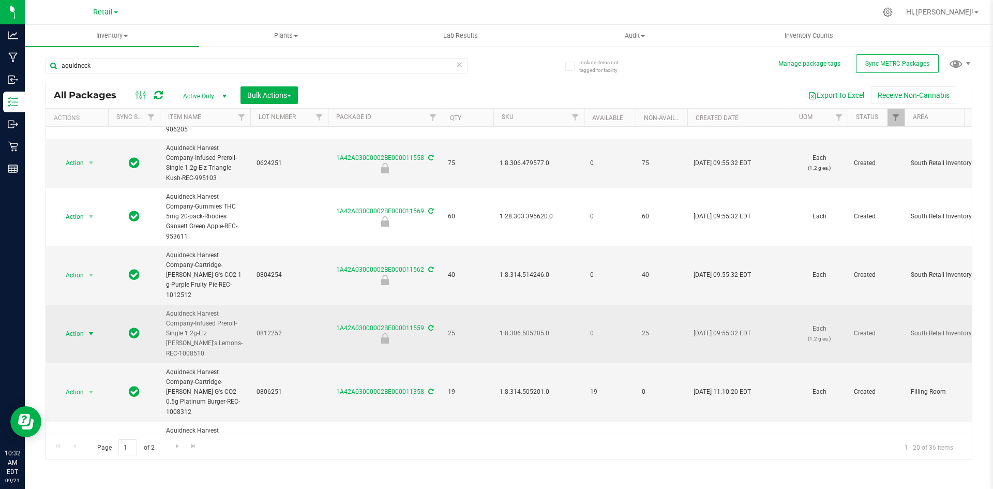
click at [91, 329] on span "select" at bounding box center [91, 333] width 8 height 8
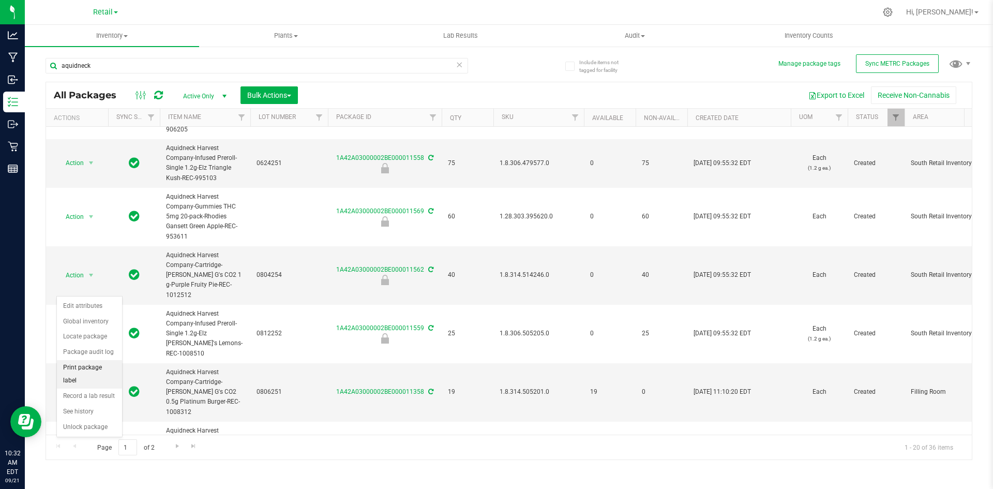
click at [108, 364] on li "Print package label" at bounding box center [89, 374] width 65 height 28
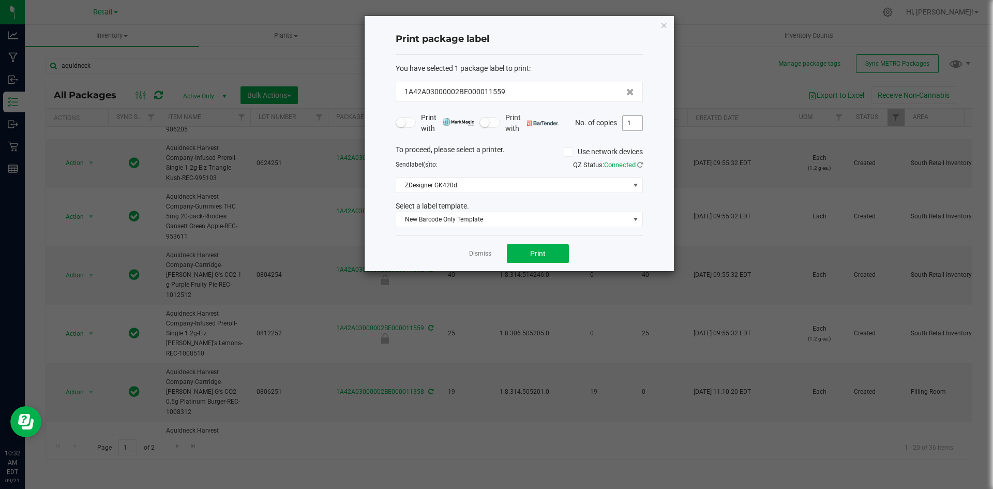
click at [634, 127] on input "1" at bounding box center [633, 123] width 20 height 14
type input "25"
click at [548, 257] on button "Print" at bounding box center [538, 253] width 62 height 19
click at [489, 254] on link "Dismiss" at bounding box center [480, 253] width 22 height 9
